Goal: Information Seeking & Learning: Learn about a topic

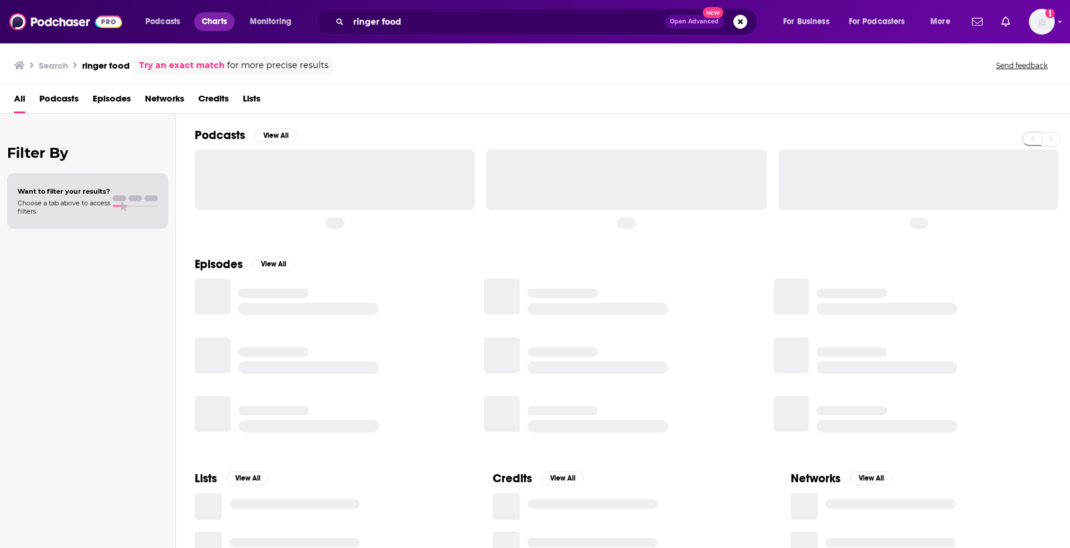
click at [210, 23] on span "Charts" at bounding box center [214, 21] width 25 height 16
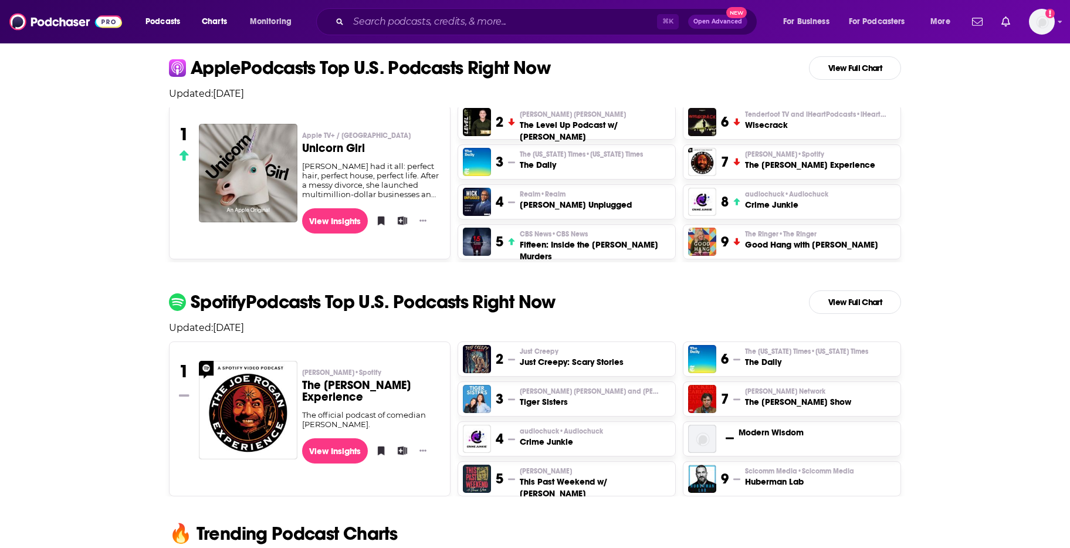
scroll to position [266, 0]
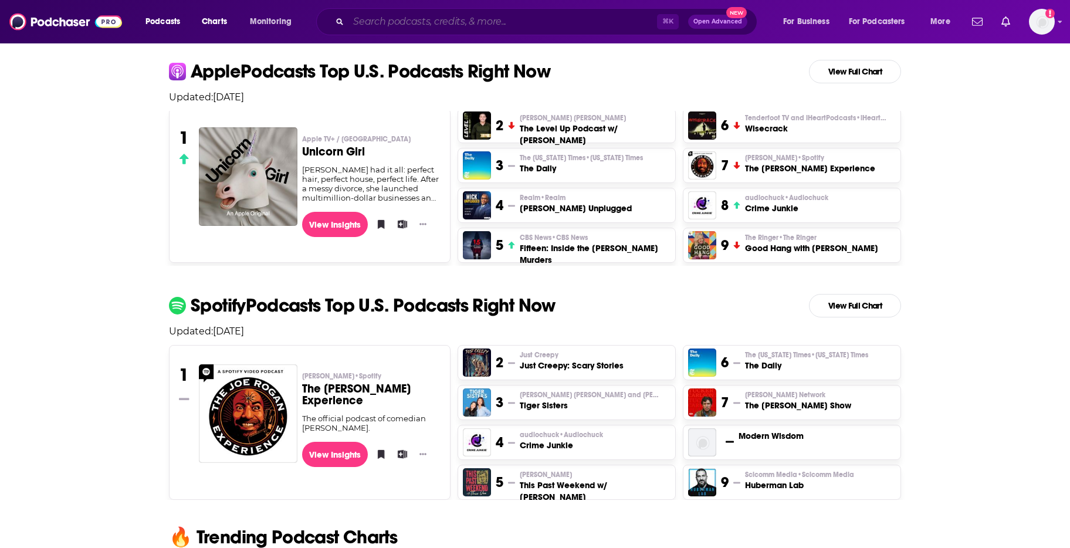
click at [471, 15] on input "Search podcasts, credits, & more..." at bounding box center [502, 21] width 308 height 19
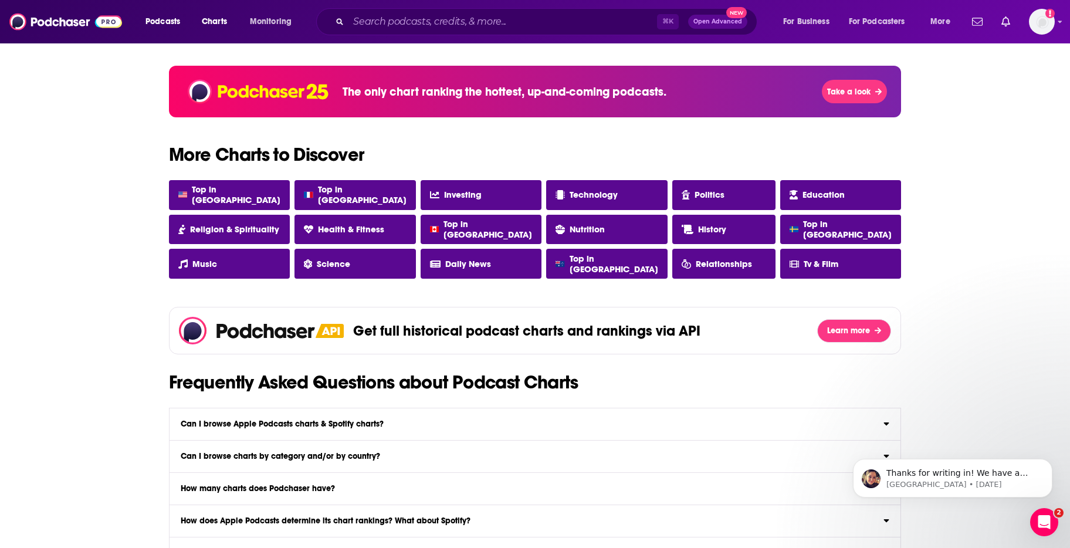
scroll to position [945, 0]
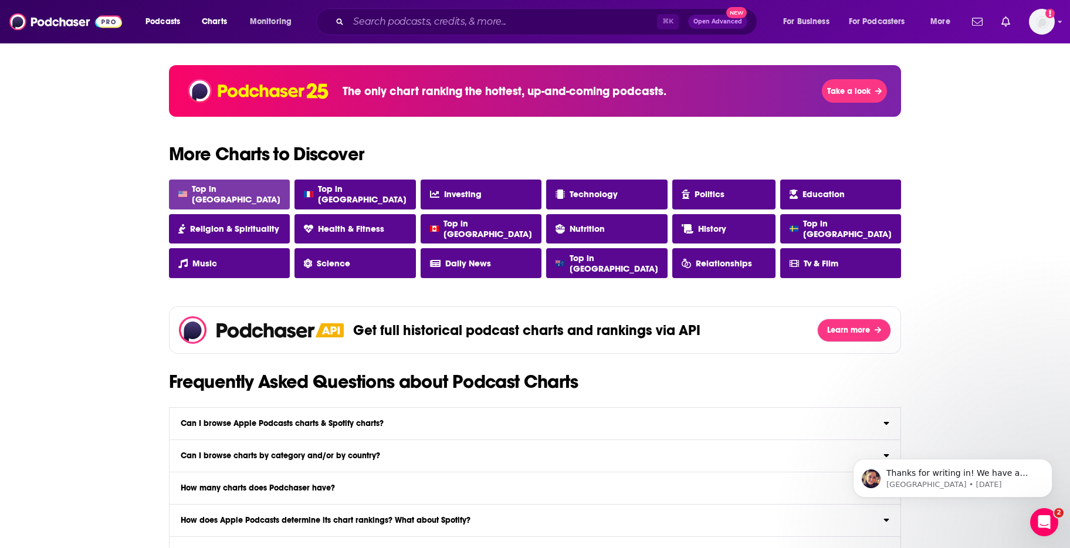
click at [263, 194] on link "Top in USA" at bounding box center [229, 194] width 121 height 30
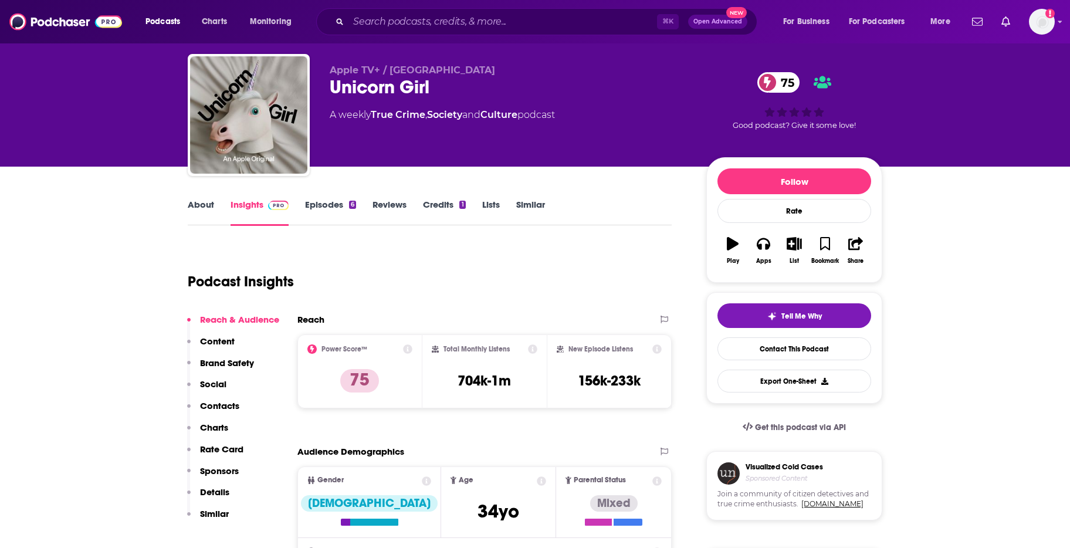
scroll to position [27, 0]
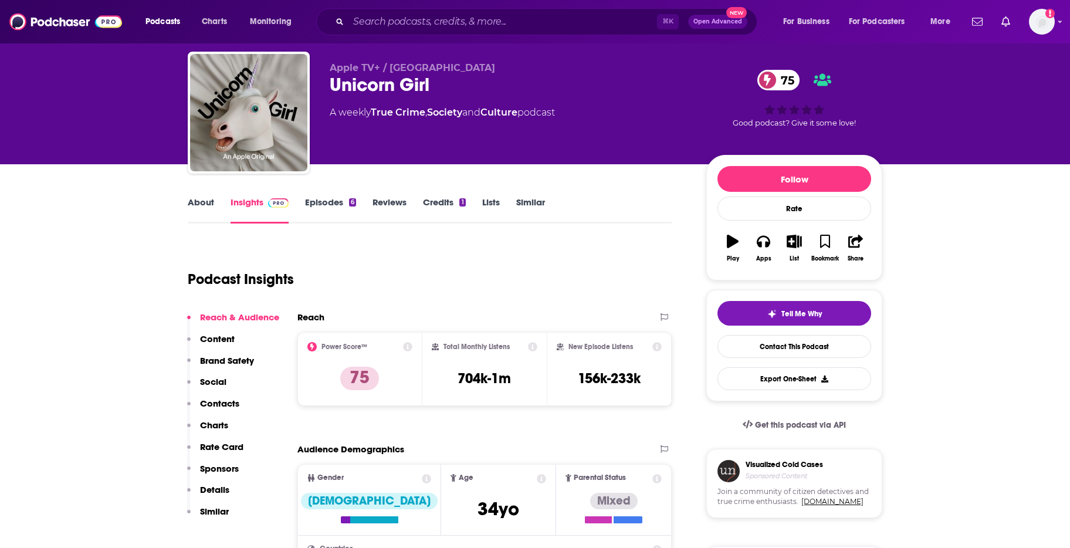
click at [329, 206] on link "Episodes 6" at bounding box center [330, 209] width 51 height 27
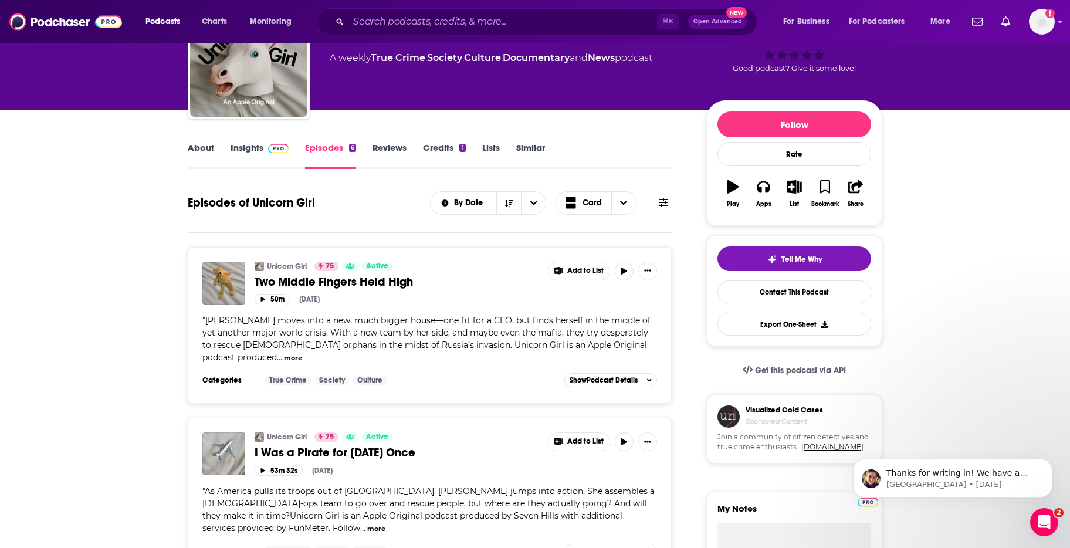
click at [284, 359] on button "more" at bounding box center [293, 358] width 18 height 10
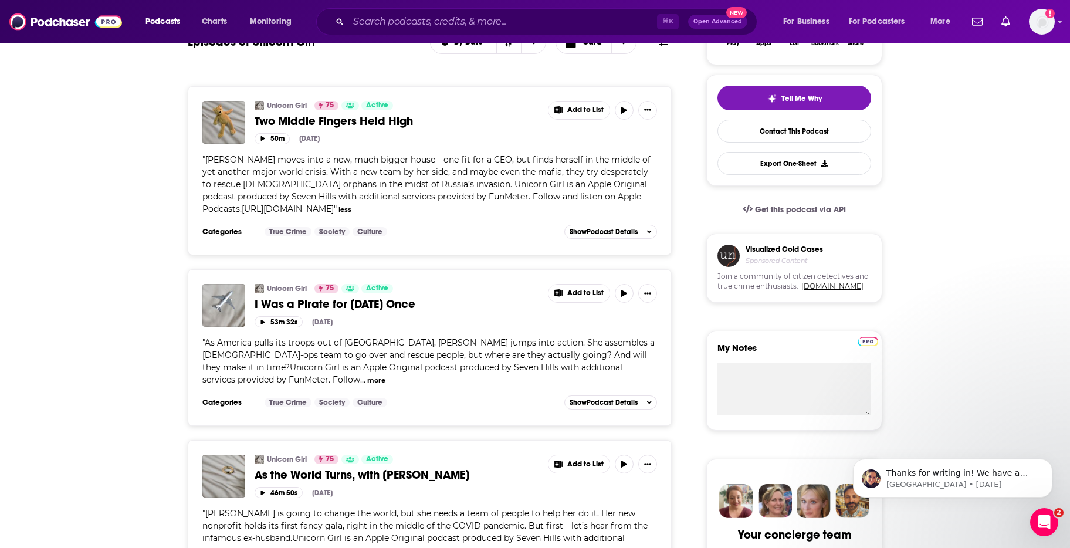
scroll to position [246, 0]
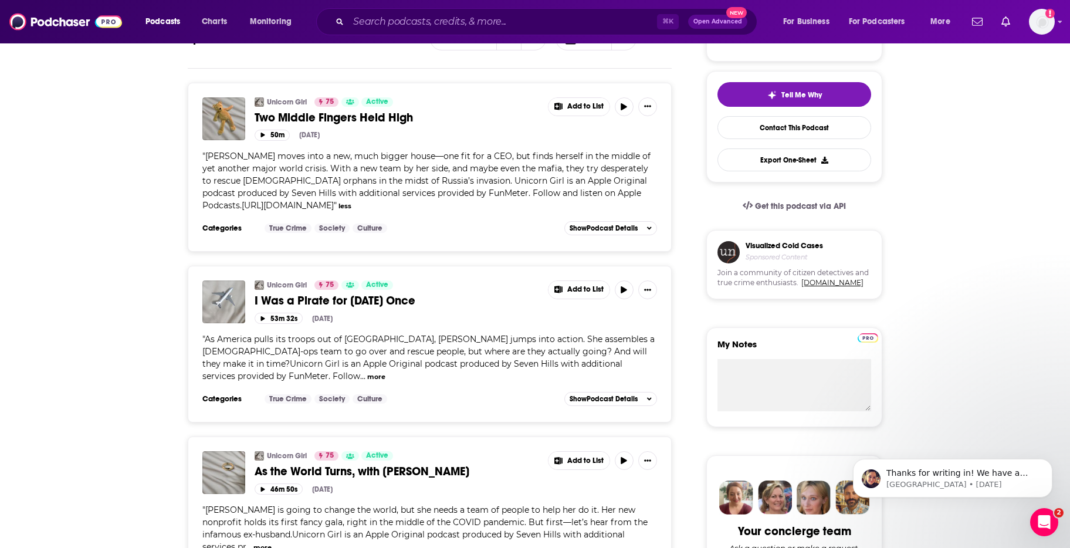
click at [385, 372] on button "more" at bounding box center [376, 377] width 18 height 10
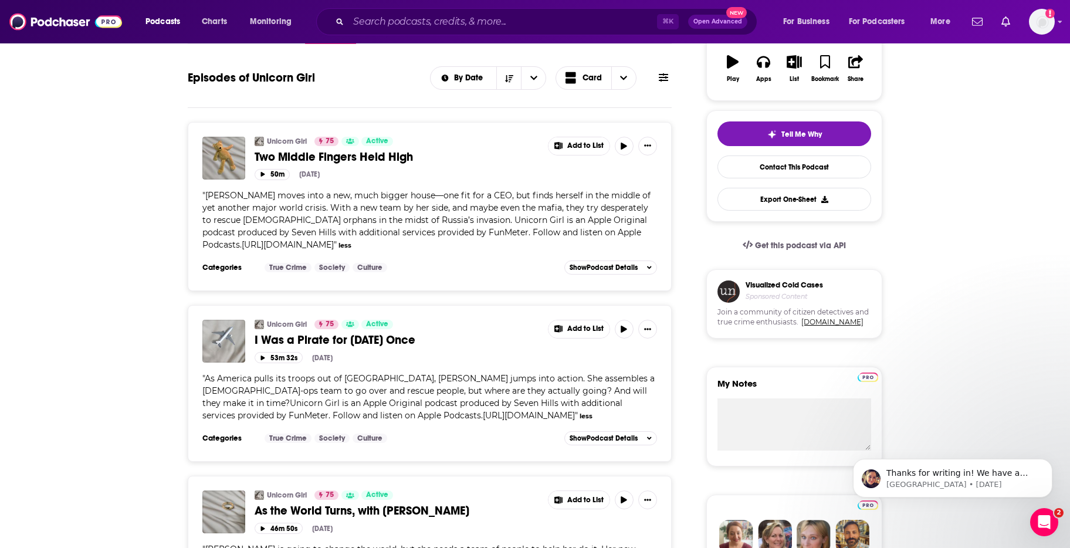
scroll to position [179, 0]
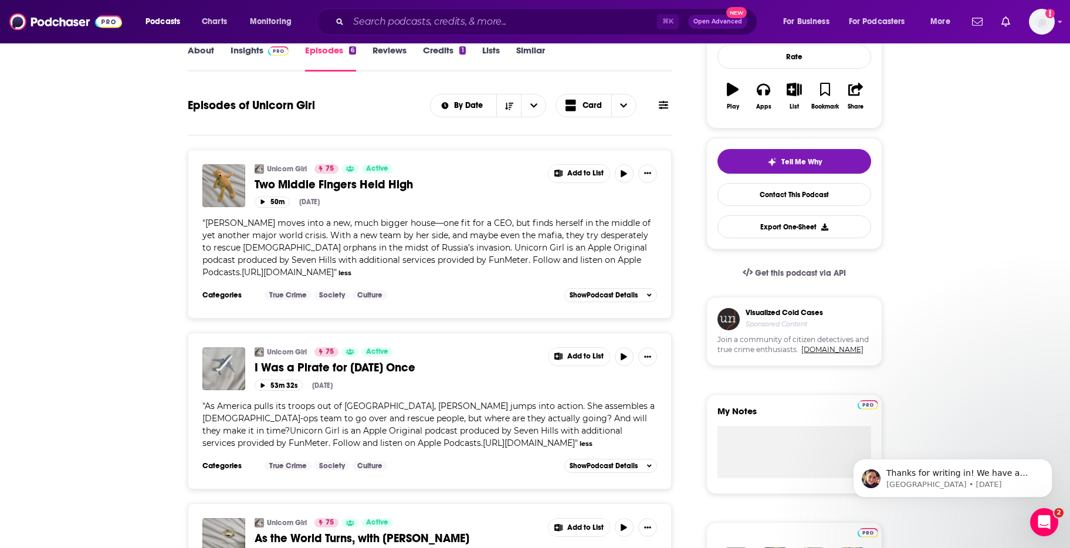
click at [372, 188] on span "Two Middle Fingers Held High" at bounding box center [334, 184] width 158 height 15
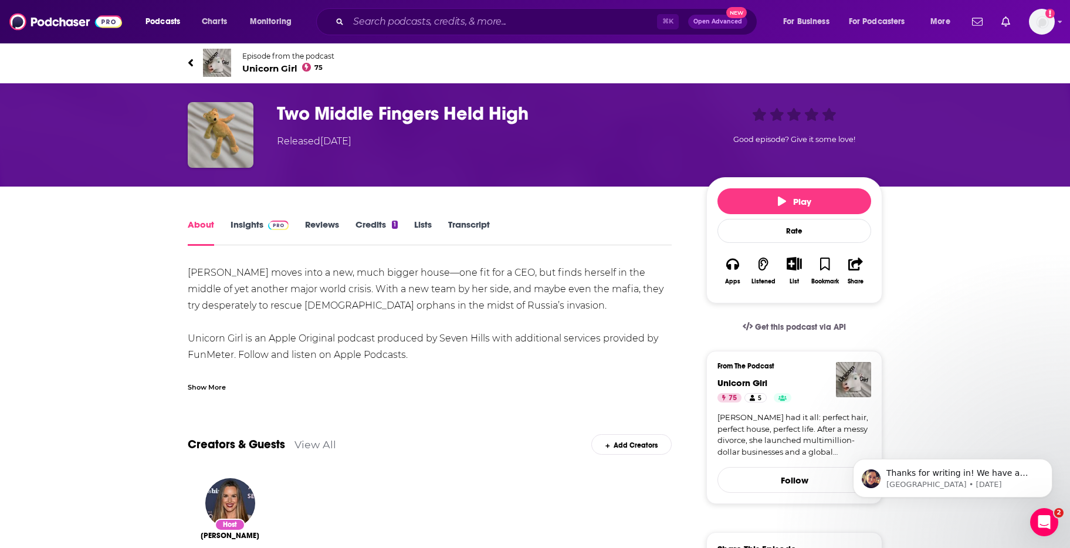
click at [317, 225] on link "Reviews" at bounding box center [322, 232] width 34 height 27
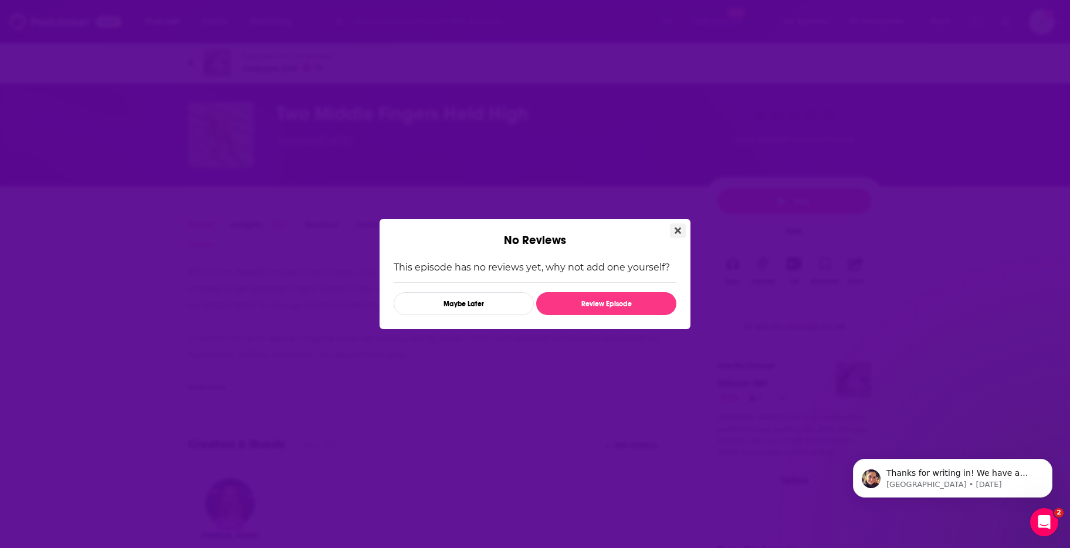
click at [672, 226] on button "Close" at bounding box center [678, 230] width 16 height 15
